Goal: Task Accomplishment & Management: Use online tool/utility

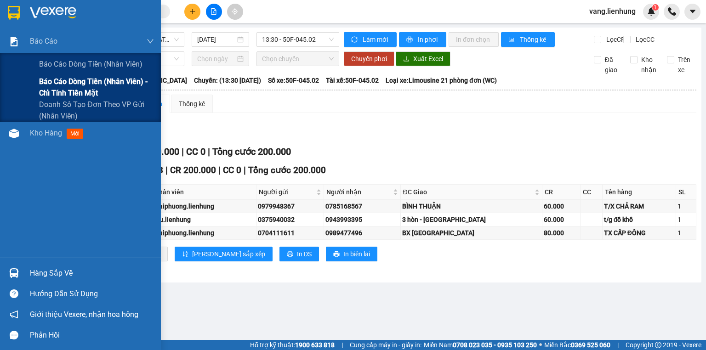
click at [90, 87] on span "Báo cáo dòng tiền (nhân viên) - chỉ tính tiền mặt" at bounding box center [96, 87] width 115 height 23
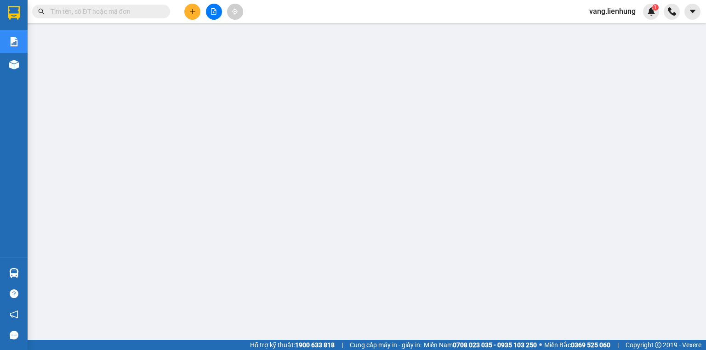
click at [623, 13] on span "vang.lienhung" at bounding box center [612, 11] width 61 height 11
click at [599, 30] on span "Đăng xuất" at bounding box center [617, 28] width 42 height 10
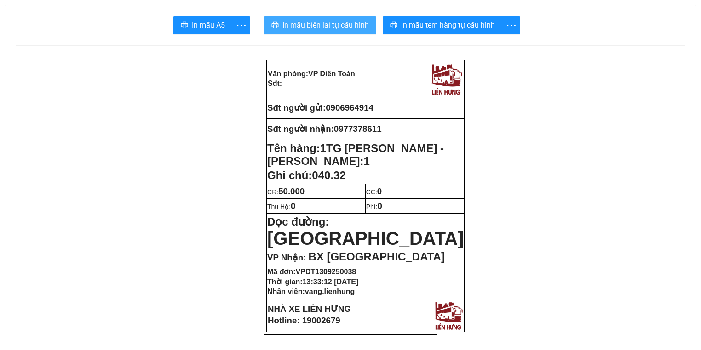
click at [303, 26] on span "In mẫu biên lai tự cấu hình" at bounding box center [325, 24] width 86 height 11
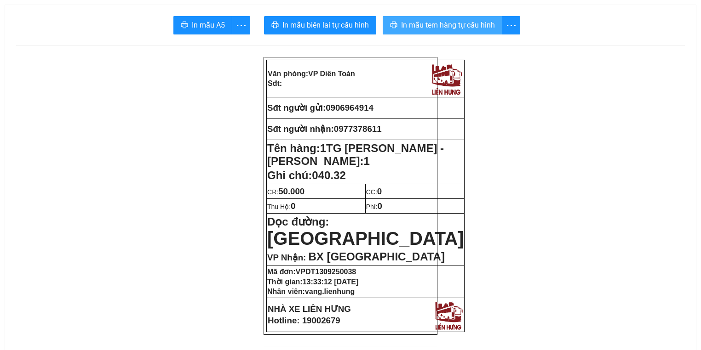
click at [425, 24] on span "In mẫu tem hàng tự cấu hình" at bounding box center [448, 24] width 94 height 11
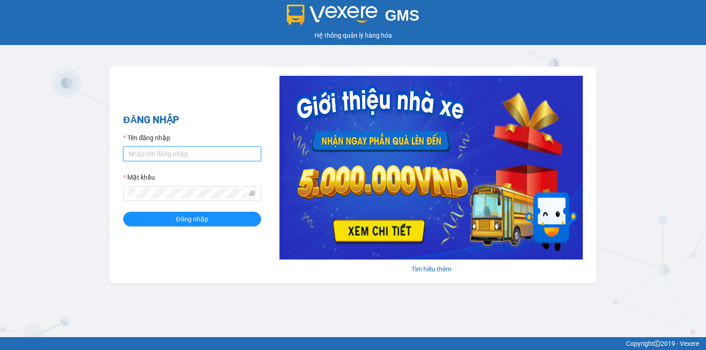
click at [182, 151] on input "Tên đăng nhập" at bounding box center [192, 154] width 138 height 15
type input "baoquyen.lienhung"
click at [123, 212] on button "Đăng nhập" at bounding box center [192, 219] width 138 height 15
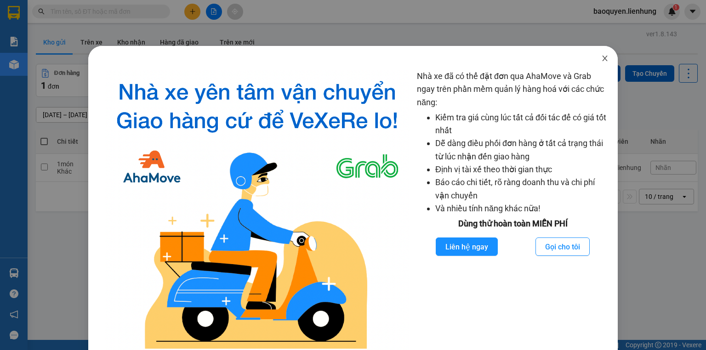
drag, startPoint x: 600, startPoint y: 60, endPoint x: 496, endPoint y: 43, distance: 105.4
click at [601, 61] on icon "close" at bounding box center [604, 58] width 7 height 7
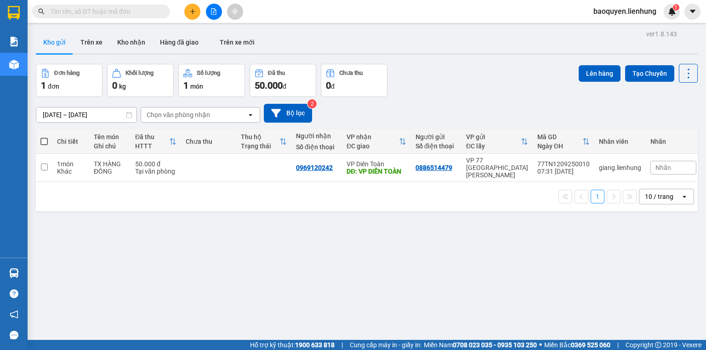
click at [213, 13] on icon "file-add" at bounding box center [214, 11] width 6 height 6
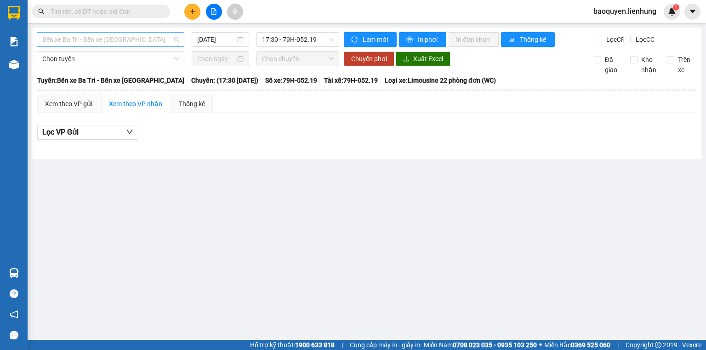
click at [113, 39] on span "Bến xe Ba Tri - Bến xe [GEOGRAPHIC_DATA]" at bounding box center [110, 40] width 137 height 14
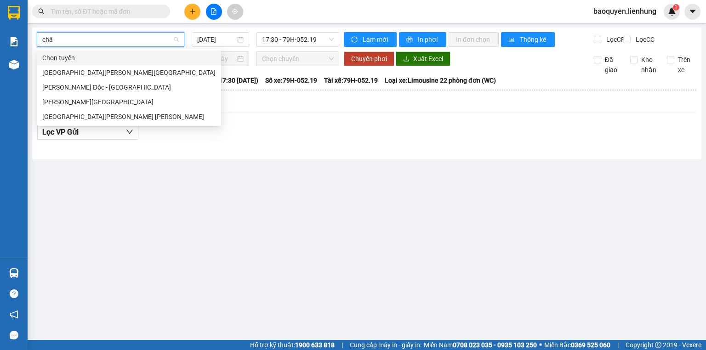
type input "châu"
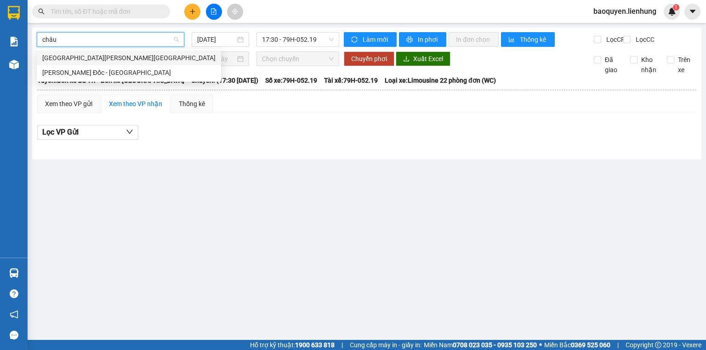
click at [121, 59] on div "Nha Trang - Châu Đốc" at bounding box center [128, 58] width 173 height 10
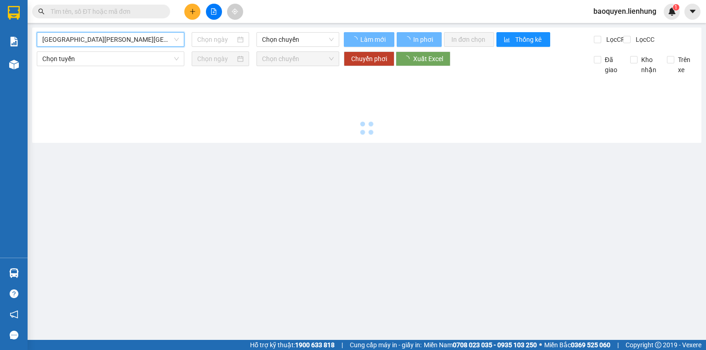
type input "13/09/2025"
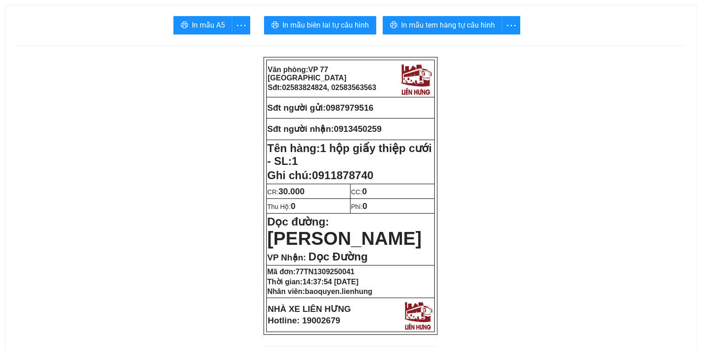
click at [341, 28] on span "In mẫu biên lai tự cấu hình" at bounding box center [325, 24] width 86 height 11
click at [466, 24] on span "In mẫu tem hàng tự cấu hình" at bounding box center [448, 24] width 94 height 11
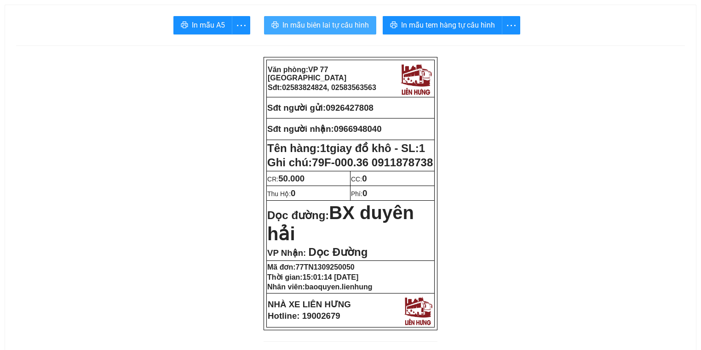
click at [311, 22] on span "In mẫu biên lai tự cấu hình" at bounding box center [325, 24] width 86 height 11
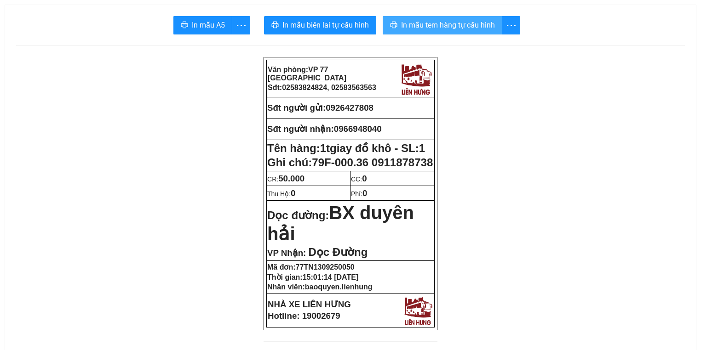
click at [465, 29] on span "In mẫu tem hàng tự cấu hình" at bounding box center [448, 24] width 94 height 11
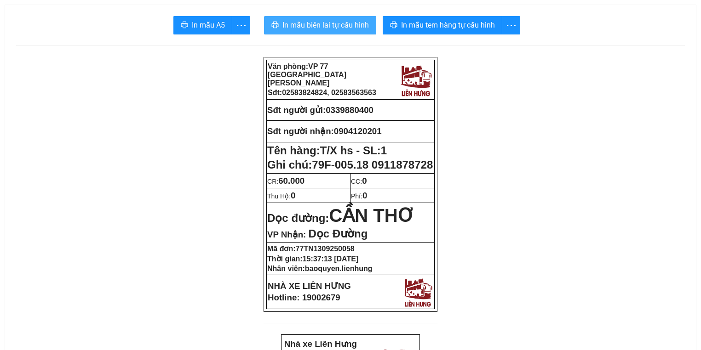
click at [328, 18] on button "In mẫu biên lai tự cấu hình" at bounding box center [320, 25] width 112 height 18
click at [330, 24] on span "In mẫu biên lai tự cấu hình" at bounding box center [325, 24] width 86 height 11
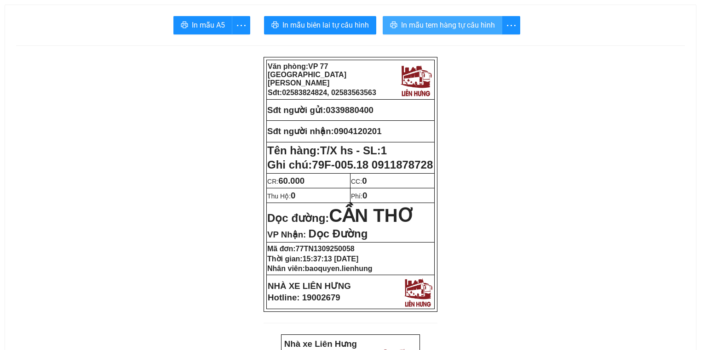
click at [460, 24] on span "In mẫu tem hàng tự cấu hình" at bounding box center [448, 24] width 94 height 11
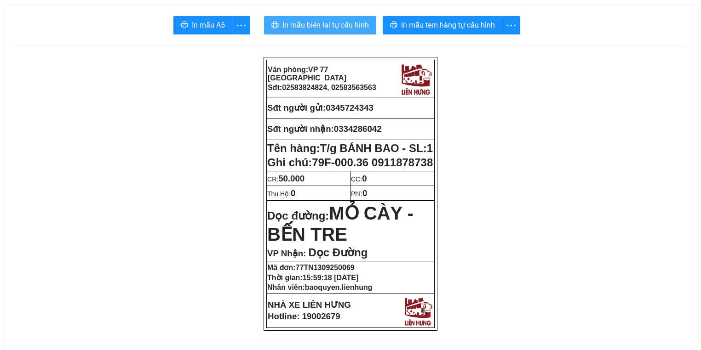
click at [313, 24] on span "In mẫu biên lai tự cấu hình" at bounding box center [325, 24] width 86 height 11
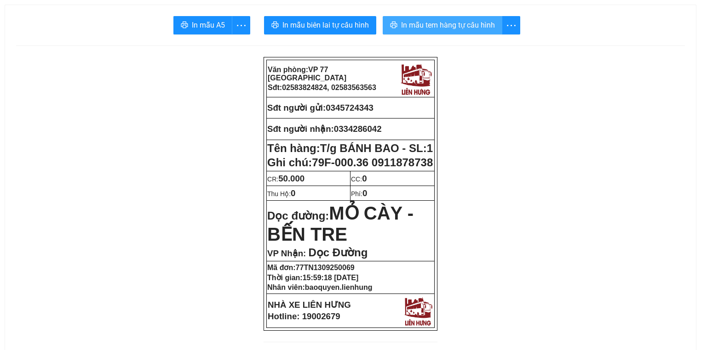
click at [443, 31] on button "In mẫu tem hàng tự cấu hình" at bounding box center [442, 25] width 120 height 18
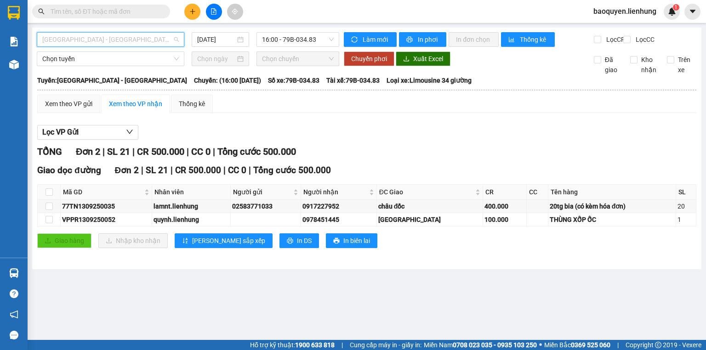
click at [111, 44] on span "Nha Trang - Châu Đốc" at bounding box center [110, 40] width 137 height 14
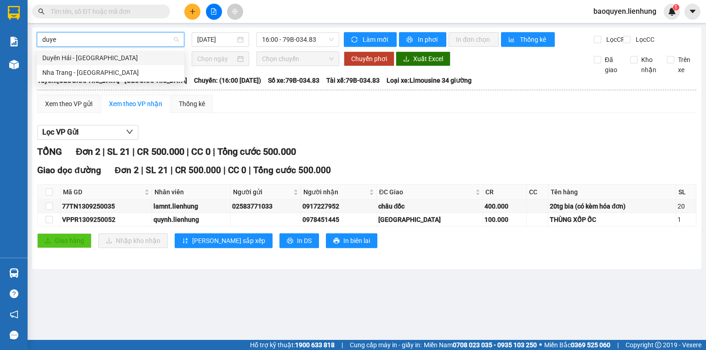
type input "duyen"
click at [123, 75] on div "Nha Trang - Duyên Hải" at bounding box center [110, 73] width 137 height 10
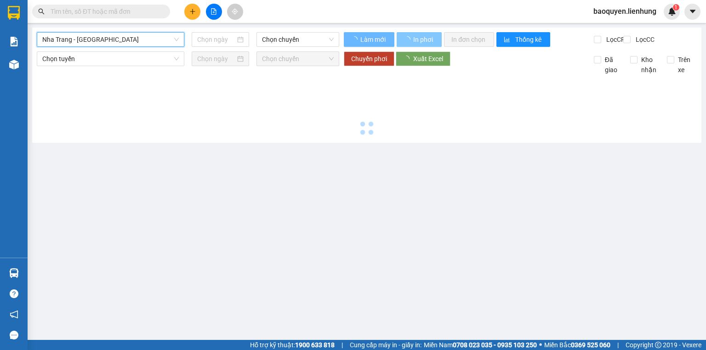
type input "13/09/2025"
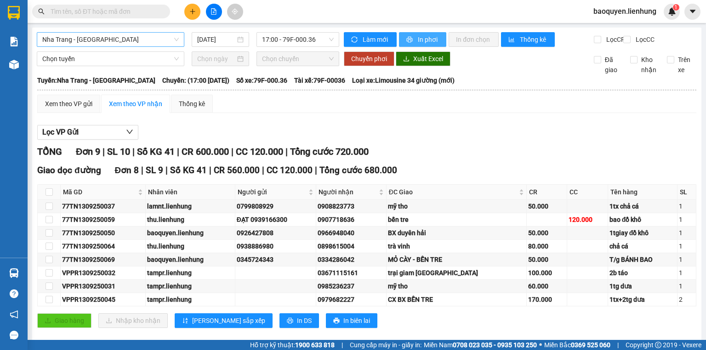
click at [425, 43] on span "In phơi" at bounding box center [428, 39] width 21 height 10
click at [111, 39] on span "Nha Trang - Duyên Hải" at bounding box center [110, 40] width 137 height 14
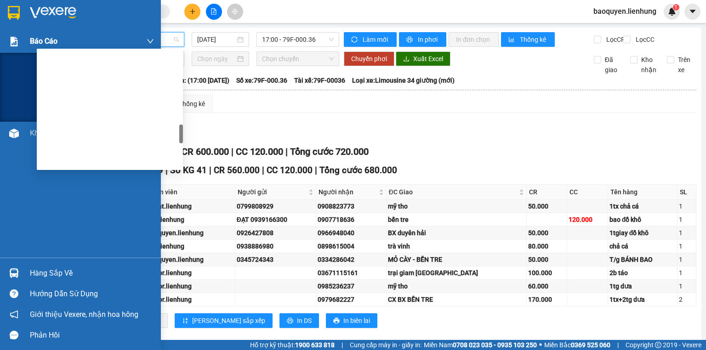
click at [21, 44] on div at bounding box center [14, 42] width 16 height 16
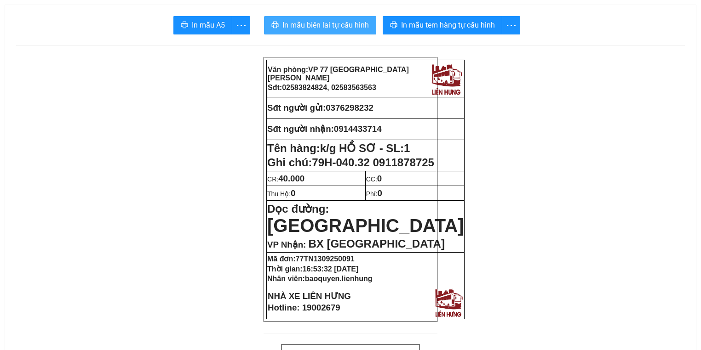
click at [339, 20] on span "In mẫu biên lai tự cấu hình" at bounding box center [325, 24] width 86 height 11
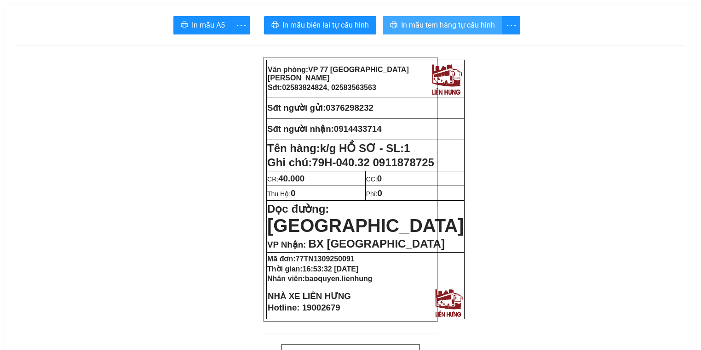
click at [445, 29] on span "In mẫu tem hàng tự cấu hình" at bounding box center [448, 24] width 94 height 11
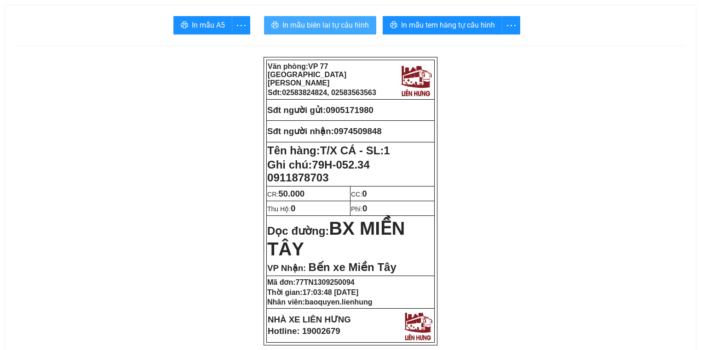
click at [351, 26] on span "In mẫu biên lai tự cấu hình" at bounding box center [325, 24] width 86 height 11
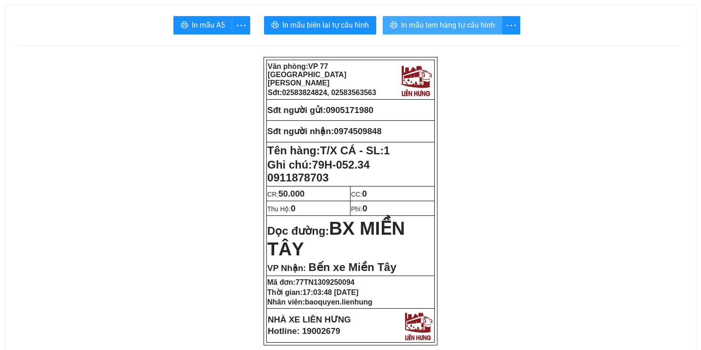
click at [434, 30] on span "In mẫu tem hàng tự cấu hình" at bounding box center [448, 24] width 94 height 11
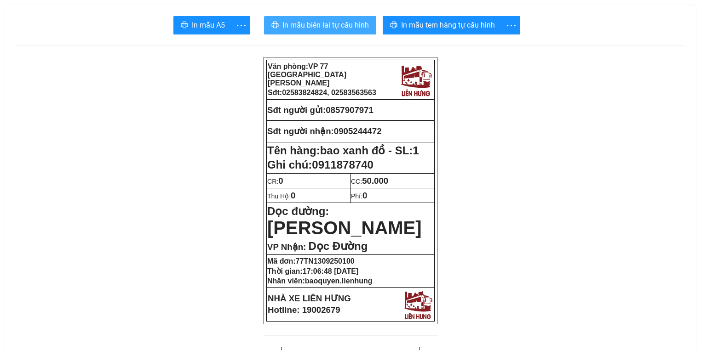
click at [320, 31] on button "In mẫu biên lai tự cấu hình" at bounding box center [320, 25] width 112 height 18
click at [320, 26] on span "In mẫu biên lai tự cấu hình" at bounding box center [325, 24] width 86 height 11
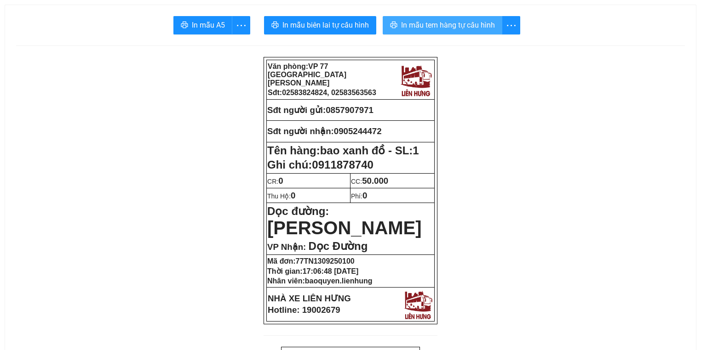
click at [406, 20] on span "In mẫu tem hàng tự cấu hình" at bounding box center [448, 24] width 94 height 11
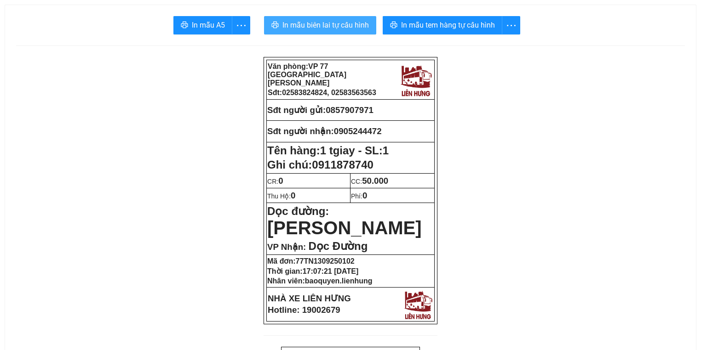
click at [343, 17] on button "In mẫu biên lai tự cấu hình" at bounding box center [320, 25] width 112 height 18
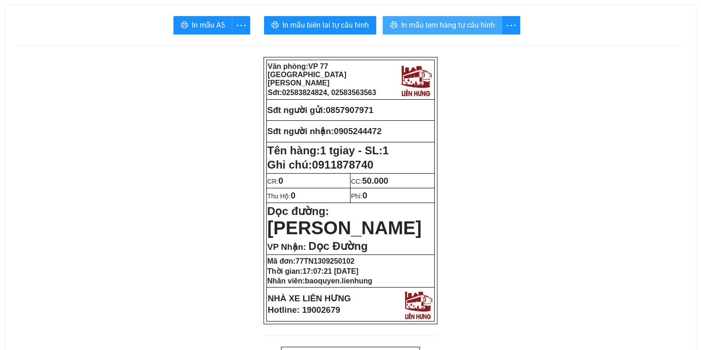
click at [460, 24] on span "In mẫu tem hàng tự cấu hình" at bounding box center [448, 24] width 94 height 11
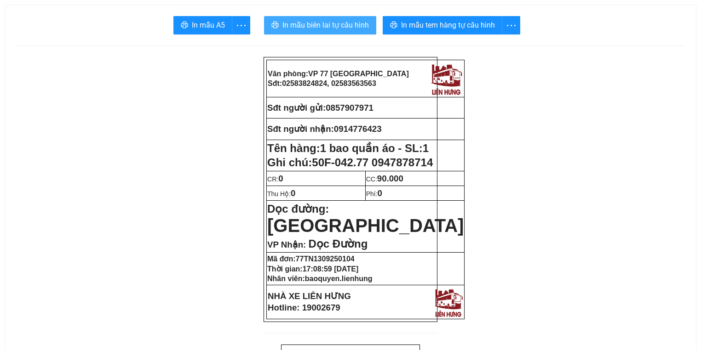
click at [335, 33] on button "In mẫu biên lai tự cấu hình" at bounding box center [320, 25] width 112 height 18
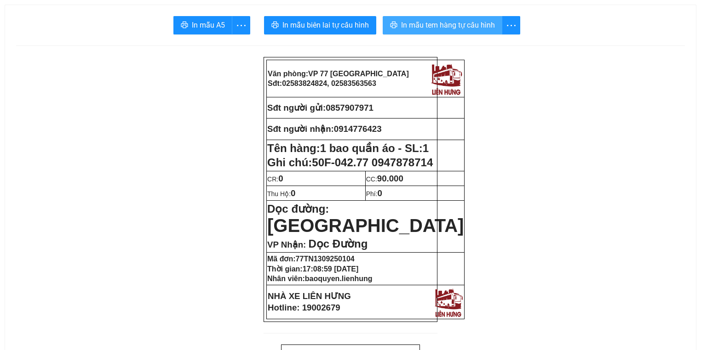
click at [466, 20] on span "In mẫu tem hàng tự cấu hình" at bounding box center [448, 24] width 94 height 11
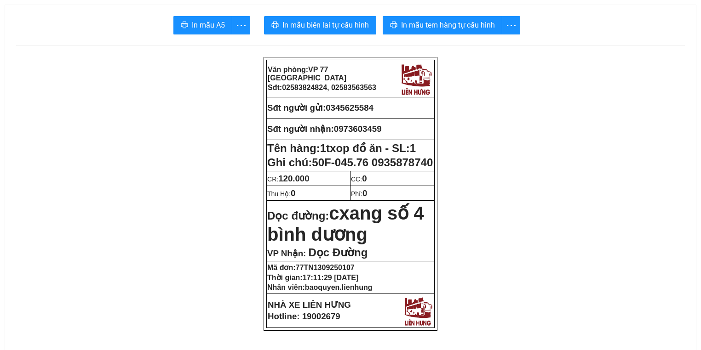
click at [322, 32] on button "In mẫu biên lai tự cấu hình" at bounding box center [320, 25] width 112 height 18
drag, startPoint x: 456, startPoint y: 31, endPoint x: 459, endPoint y: 26, distance: 5.8
click at [456, 29] on span "In mẫu tem hàng tự cấu hình" at bounding box center [448, 24] width 94 height 11
click at [459, 26] on span "In mẫu tem hàng tự cấu hình" at bounding box center [448, 24] width 94 height 11
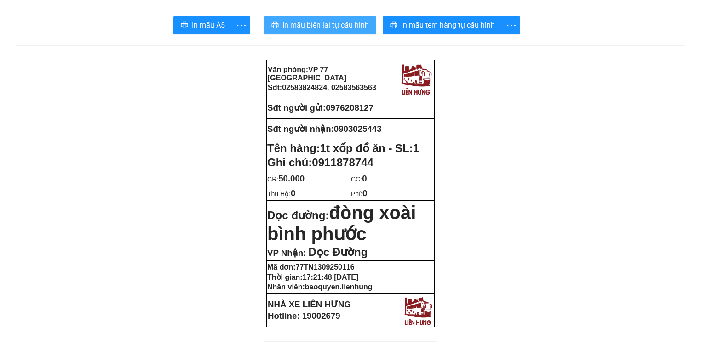
click at [327, 23] on span "In mẫu biên lai tự cấu hình" at bounding box center [325, 24] width 86 height 11
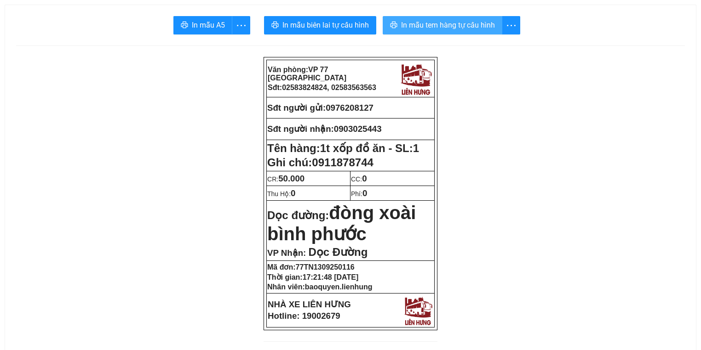
click at [456, 20] on span "In mẫu tem hàng tự cấu hình" at bounding box center [448, 24] width 94 height 11
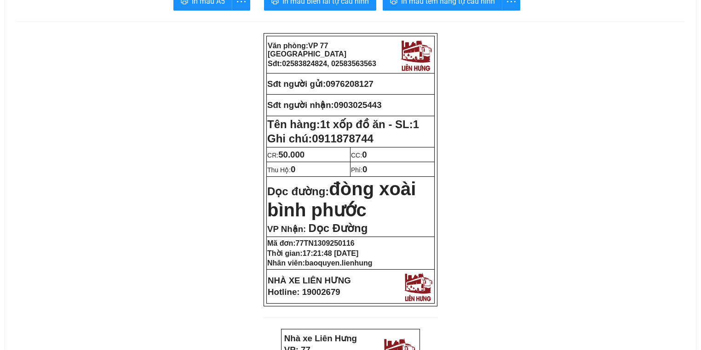
scroll to position [37, 0]
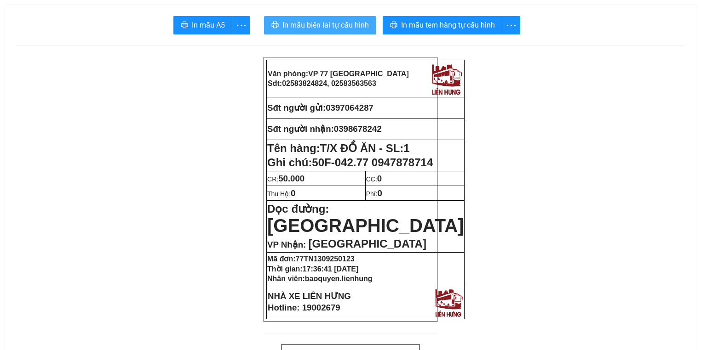
click at [339, 29] on span "In mẫu biên lai tự cấu hình" at bounding box center [325, 24] width 86 height 11
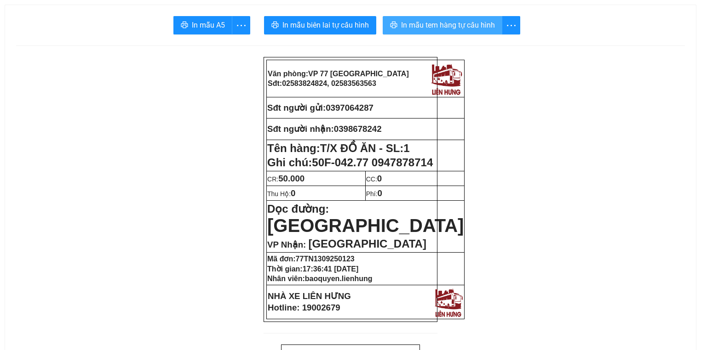
click at [422, 24] on span "In mẫu tem hàng tự cấu hình" at bounding box center [448, 24] width 94 height 11
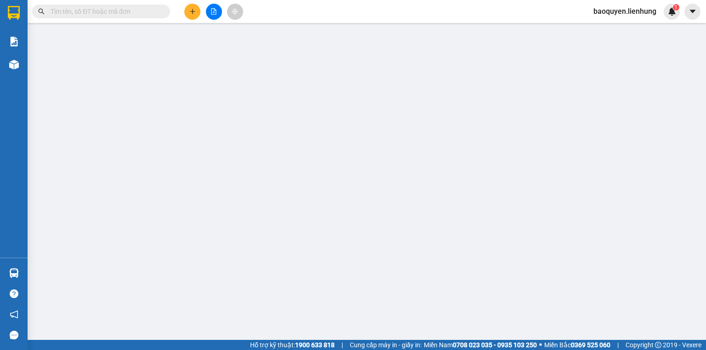
click at [132, 14] on input "text" at bounding box center [105, 11] width 108 height 10
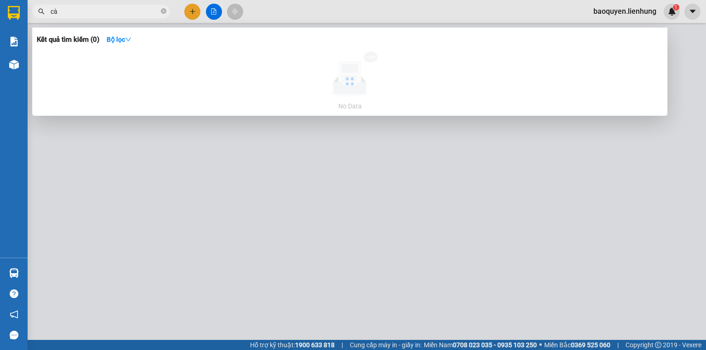
type input "cà"
click at [213, 9] on div at bounding box center [353, 175] width 706 height 350
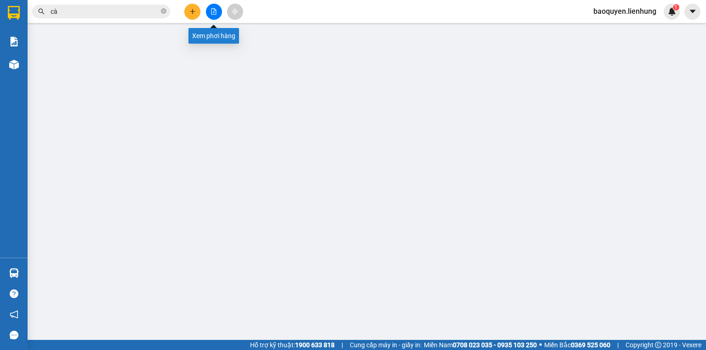
click at [211, 12] on icon "file-add" at bounding box center [214, 11] width 6 height 6
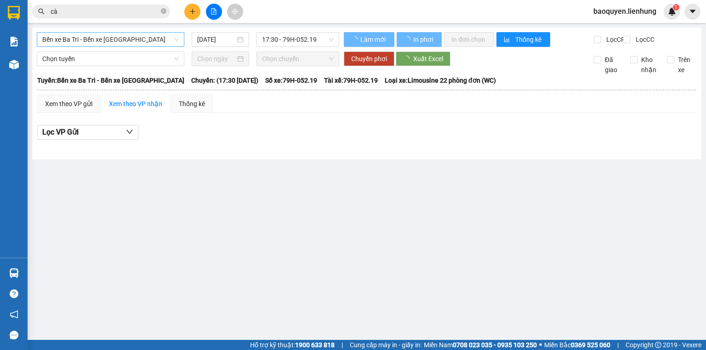
click at [139, 39] on span "Bến xe Ba Tri - Bến xe [GEOGRAPHIC_DATA]" at bounding box center [110, 40] width 137 height 14
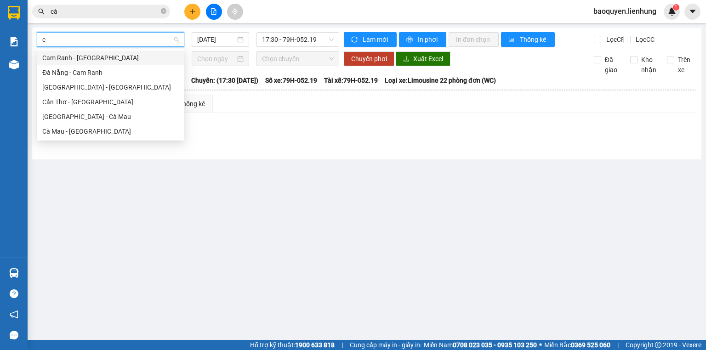
type input "cà"
click at [108, 116] on div "[GEOGRAPHIC_DATA] - Cà Mau" at bounding box center [110, 117] width 137 height 10
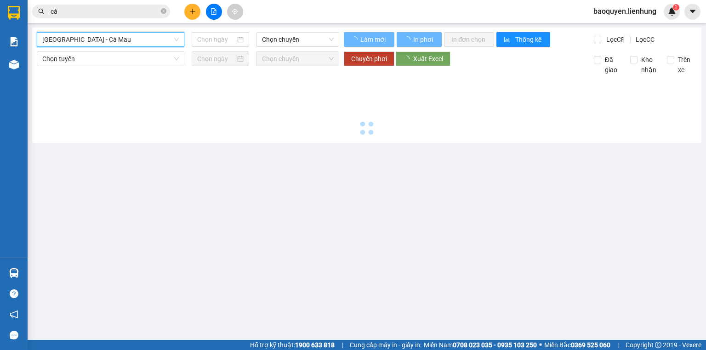
type input "[DATE]"
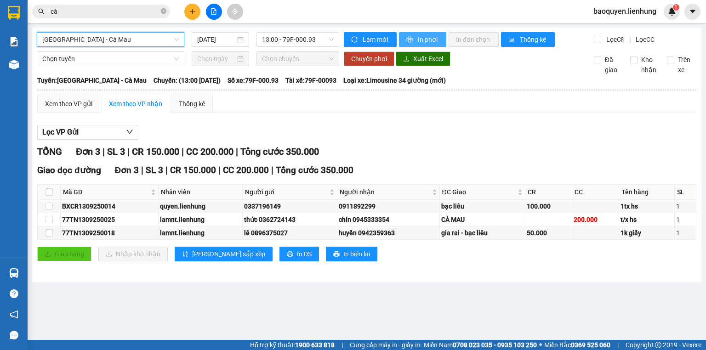
click at [410, 37] on icon "printer" at bounding box center [409, 39] width 6 height 6
click at [286, 40] on span "13:00 - 79F-000.93" at bounding box center [298, 40] width 72 height 14
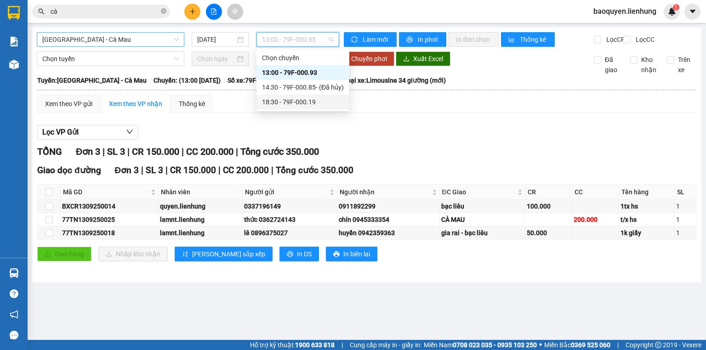
click at [298, 103] on div "18:30 - 79F-000.19" at bounding box center [303, 102] width 82 height 10
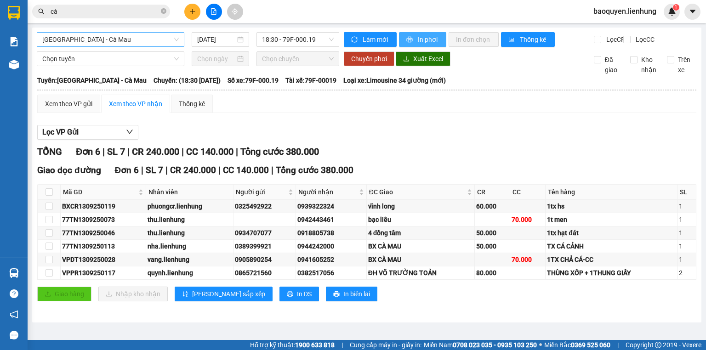
click at [421, 39] on span "In phơi" at bounding box center [428, 39] width 21 height 10
click at [144, 45] on span "Nha Trang - Cà Mau" at bounding box center [110, 40] width 137 height 14
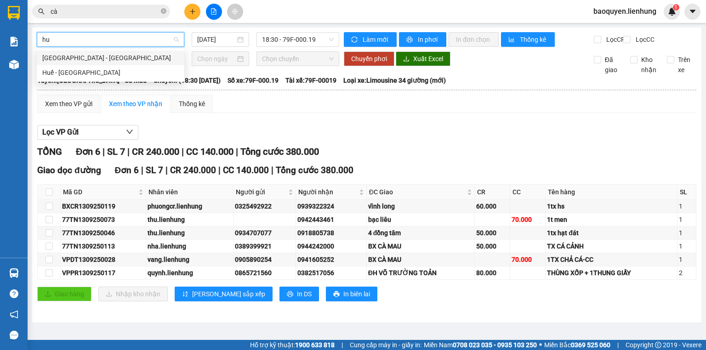
type input "huế"
click at [147, 57] on div "Nha Trang - Huế" at bounding box center [110, 58] width 137 height 10
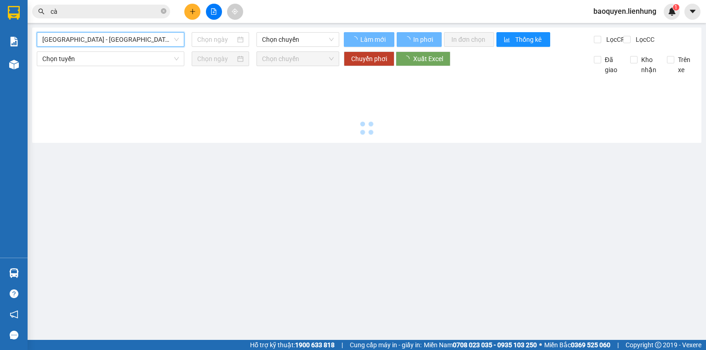
type input "13/09/2025"
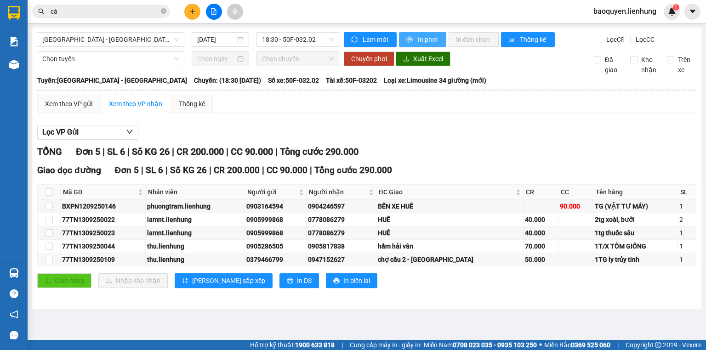
click at [428, 38] on span "In phơi" at bounding box center [428, 39] width 21 height 10
click at [213, 15] on button at bounding box center [214, 12] width 16 height 16
click at [210, 11] on button at bounding box center [214, 12] width 16 height 16
click at [143, 42] on span "Nha Trang - Huế" at bounding box center [110, 40] width 137 height 14
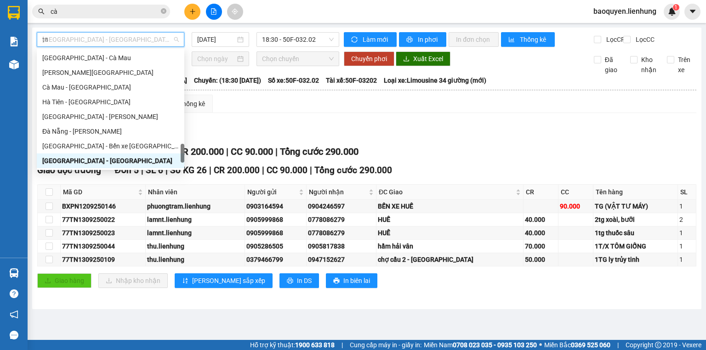
scroll to position [15, 0]
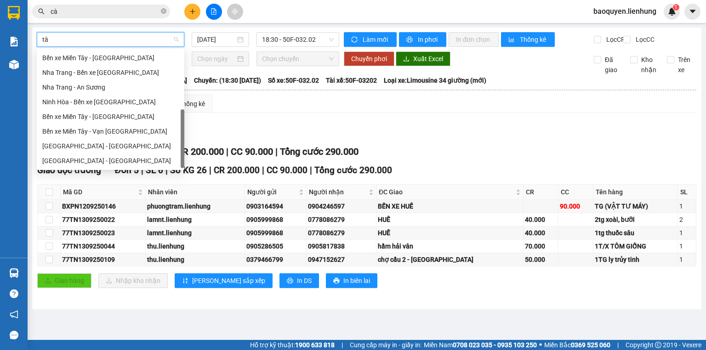
type input "tây"
click at [122, 157] on div "Nha Trang - Tây Ninh" at bounding box center [110, 161] width 137 height 10
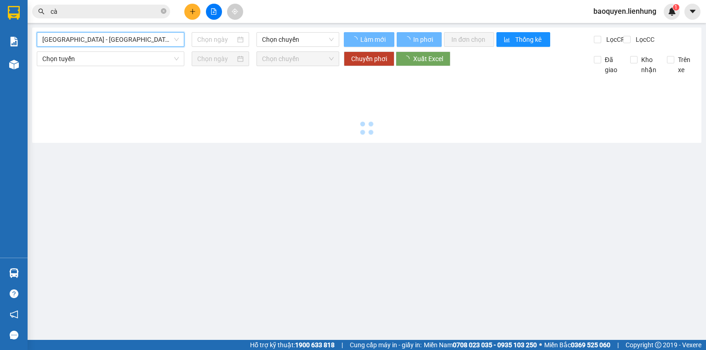
type input "13/09/2025"
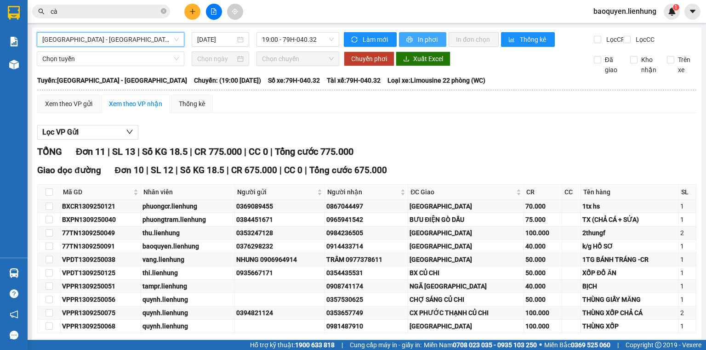
click at [411, 41] on button "In phơi" at bounding box center [422, 39] width 47 height 15
drag, startPoint x: 312, startPoint y: 106, endPoint x: 308, endPoint y: 108, distance: 5.0
click at [312, 108] on div "Xem theo VP gửi Xem theo VP nhận Thống kê" at bounding box center [366, 104] width 659 height 18
click at [129, 30] on div "Nha Trang - Tây Ninh 13/09/2025 19:00 - 79H-040.32 Làm mới In phơi In đơn chọn …" at bounding box center [366, 243] width 669 height 431
click at [131, 38] on span "Nha Trang - Tây Ninh" at bounding box center [110, 40] width 137 height 14
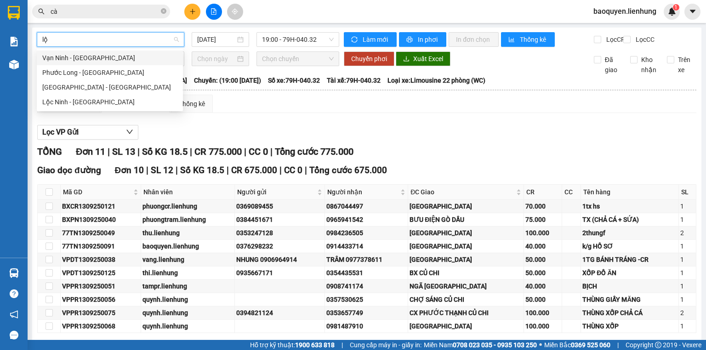
type input "lộc"
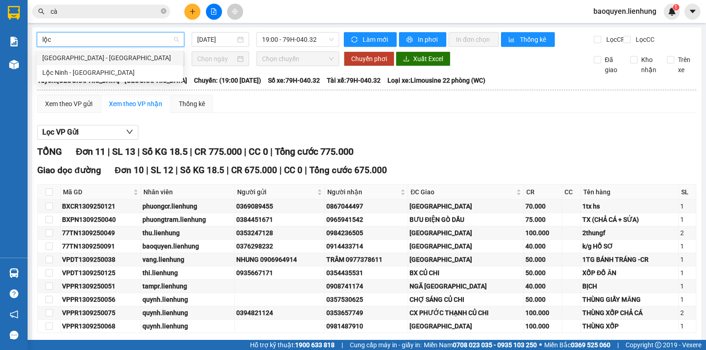
click at [123, 58] on div "Nha Trang - Lộc Ninh" at bounding box center [109, 58] width 135 height 10
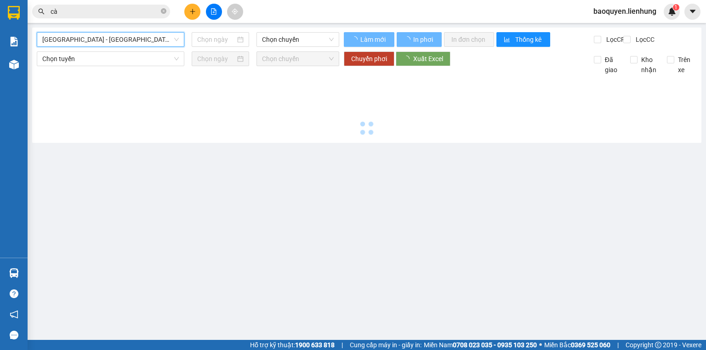
type input "13/09/2025"
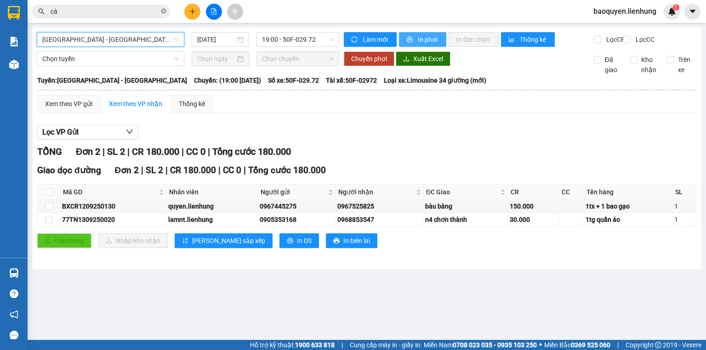
click at [423, 39] on span "In phơi" at bounding box center [428, 39] width 21 height 10
click at [98, 40] on span "Nha Trang - Lộc Ninh" at bounding box center [110, 40] width 137 height 14
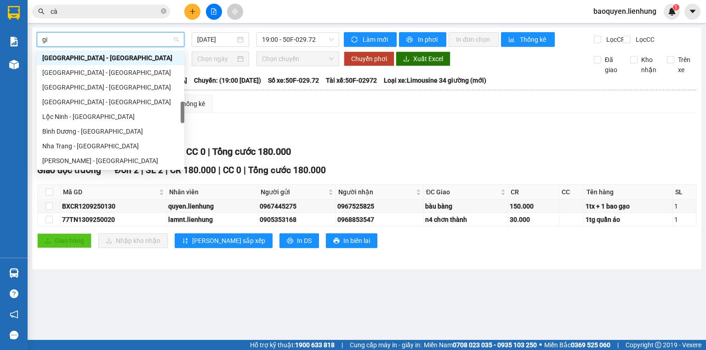
scroll to position [15, 0]
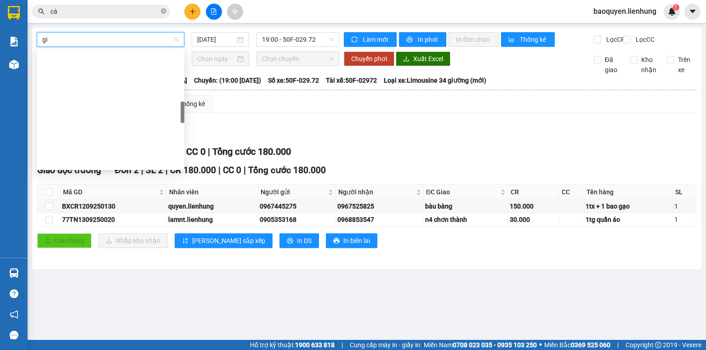
type input "gia"
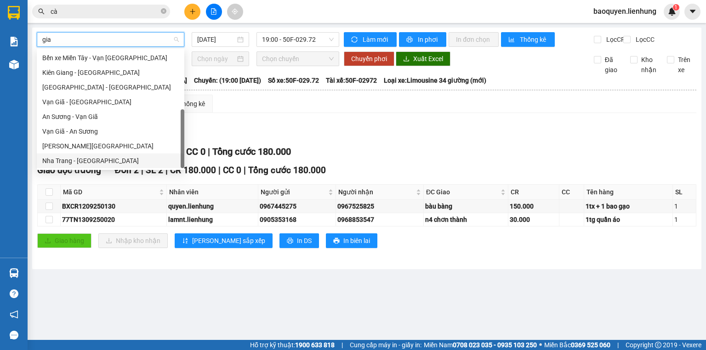
click at [106, 158] on div "Nha Trang - Gia Lai" at bounding box center [110, 161] width 137 height 10
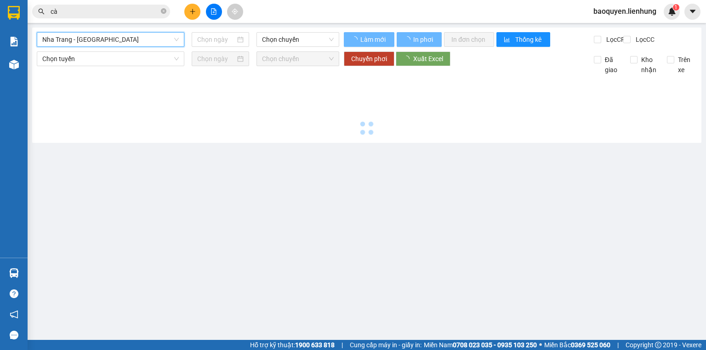
type input "13/09/2025"
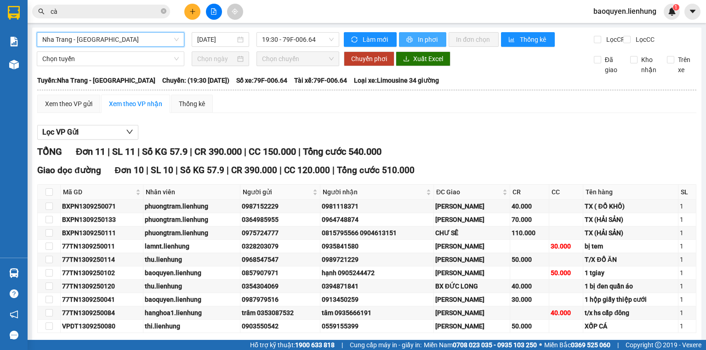
click at [425, 39] on span "In phơi" at bounding box center [428, 39] width 21 height 10
click at [141, 41] on span "Nha Trang - Gia Lai" at bounding box center [110, 40] width 137 height 14
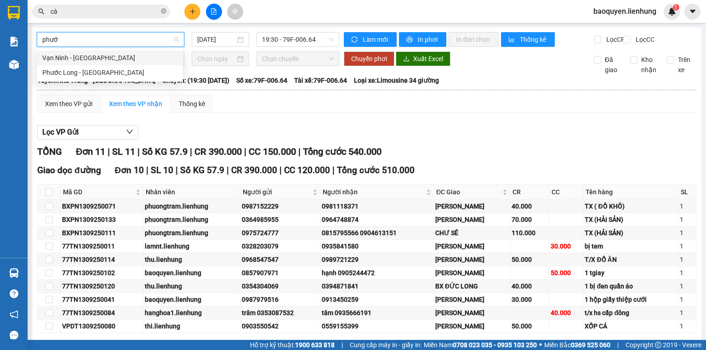
type input "phước"
click at [107, 57] on div "Vạn Ninh - Phước Long" at bounding box center [109, 58] width 135 height 10
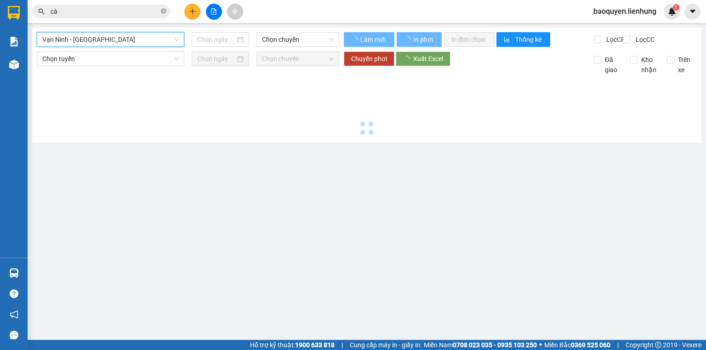
type input "13/09/2025"
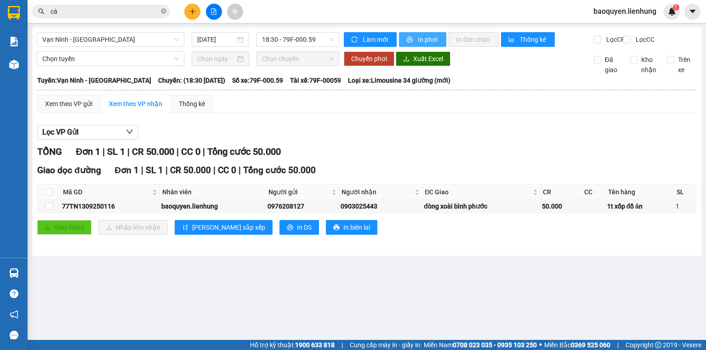
click at [425, 37] on span "In phơi" at bounding box center [428, 39] width 21 height 10
click at [132, 11] on input "cà" at bounding box center [105, 11] width 108 height 10
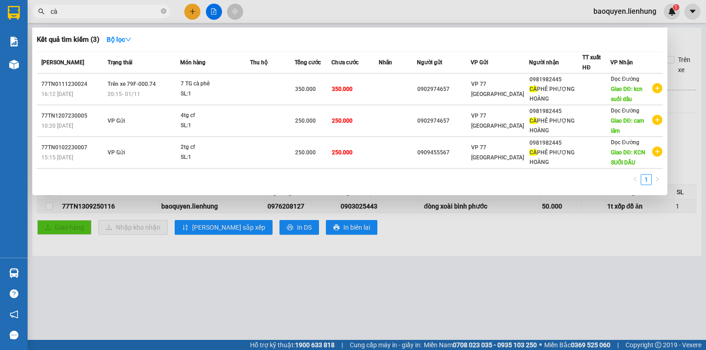
type input "c"
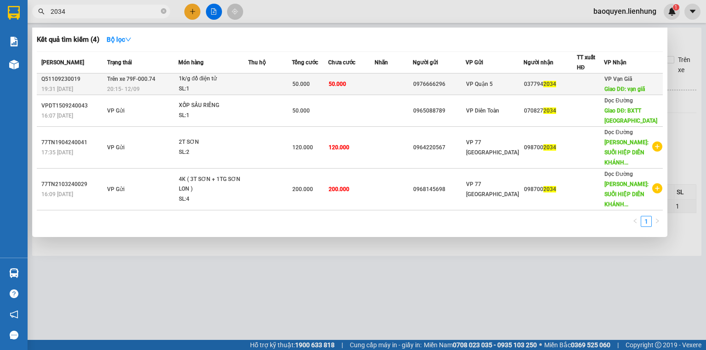
type input "2034"
click at [241, 85] on div "SL: 1" at bounding box center [213, 89] width 69 height 10
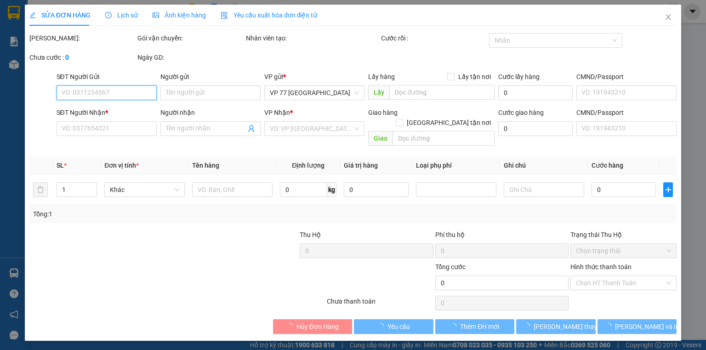
type input "0976666296"
type input "0377942034"
type input "vạn giã"
type input "50.000"
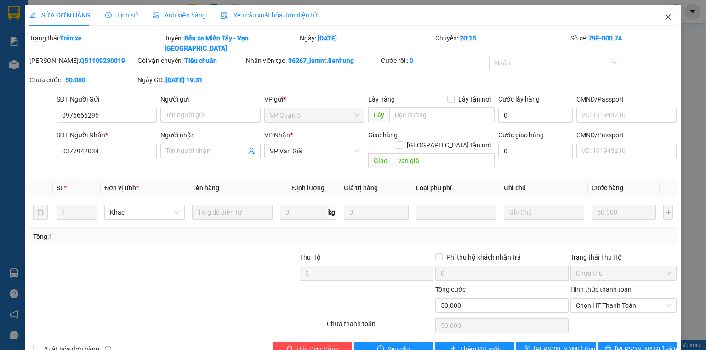
click at [665, 17] on icon "close" at bounding box center [668, 16] width 7 height 7
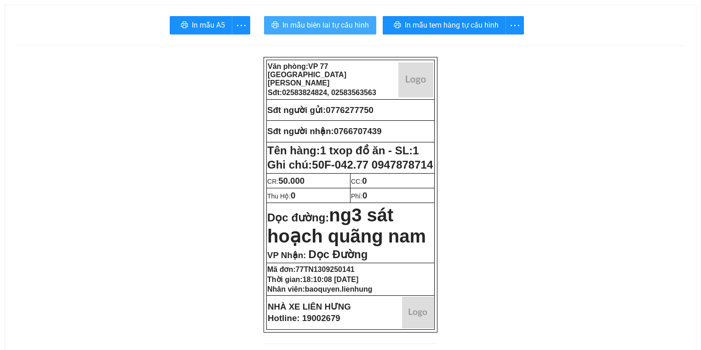
click at [313, 31] on span "In mẫu biên lai tự cấu hình" at bounding box center [325, 24] width 86 height 11
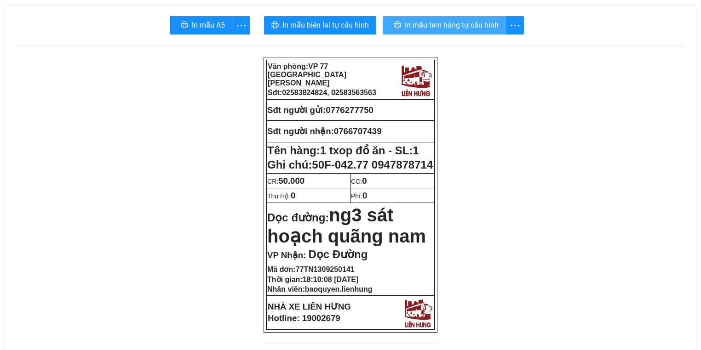
click at [428, 26] on span "In mẫu tem hàng tự cấu hình" at bounding box center [452, 24] width 94 height 11
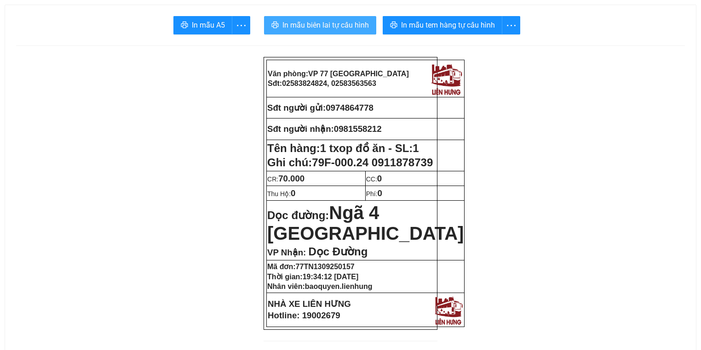
click at [311, 25] on span "In mẫu biên lai tự cấu hình" at bounding box center [325, 24] width 86 height 11
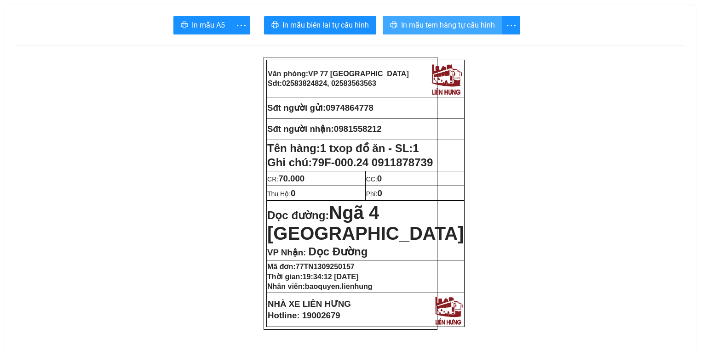
click at [469, 26] on span "In mẫu tem hàng tự cấu hình" at bounding box center [448, 24] width 94 height 11
